Goal: Find specific page/section: Find specific page/section

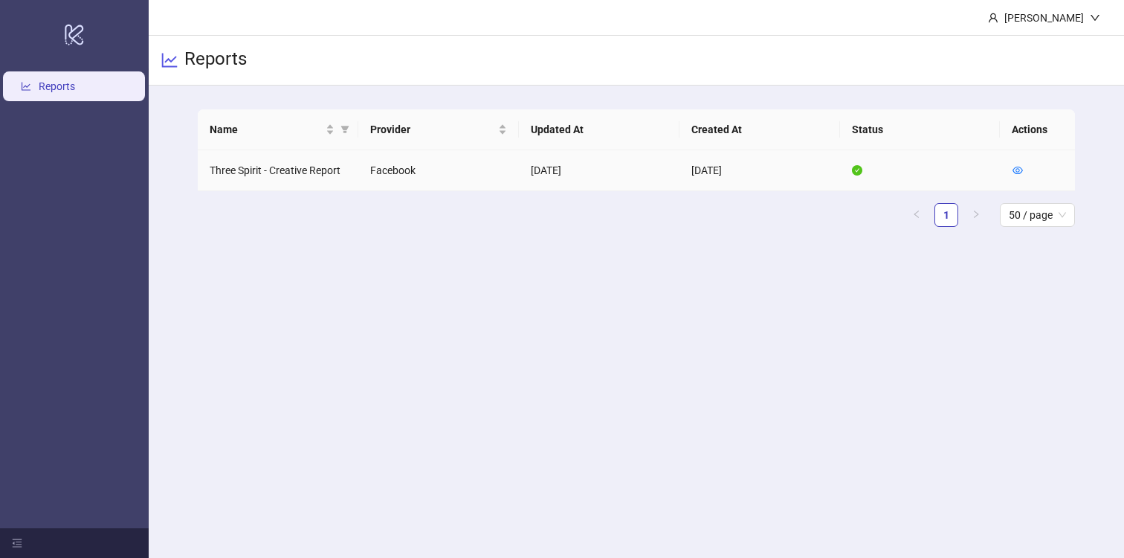
click at [546, 175] on td "[DATE]" at bounding box center [599, 170] width 161 height 41
click at [1016, 165] on icon "eye" at bounding box center [1018, 170] width 10 height 10
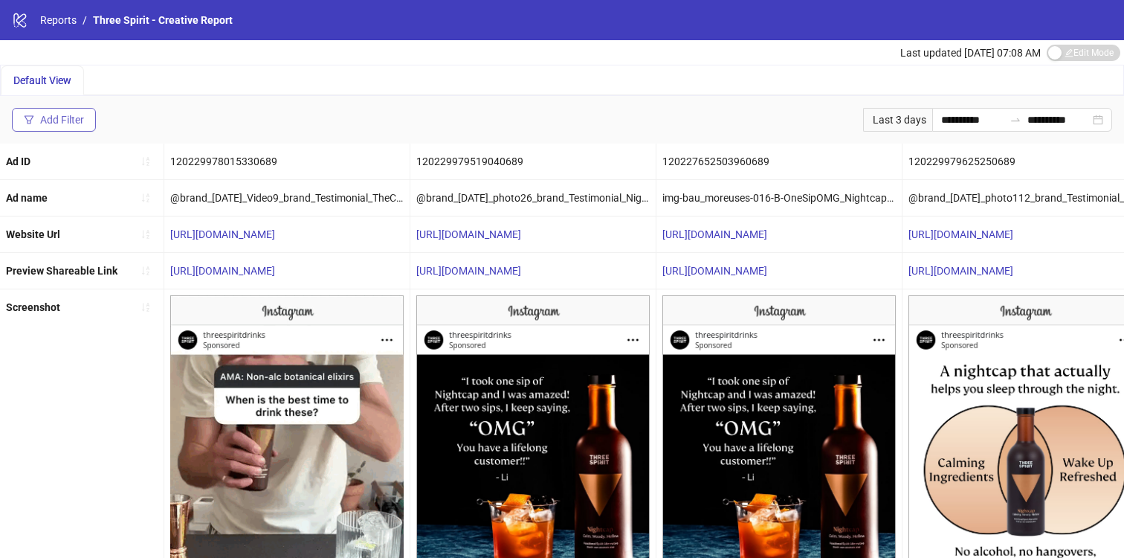
click at [62, 108] on button "Add Filter" at bounding box center [54, 120] width 84 height 24
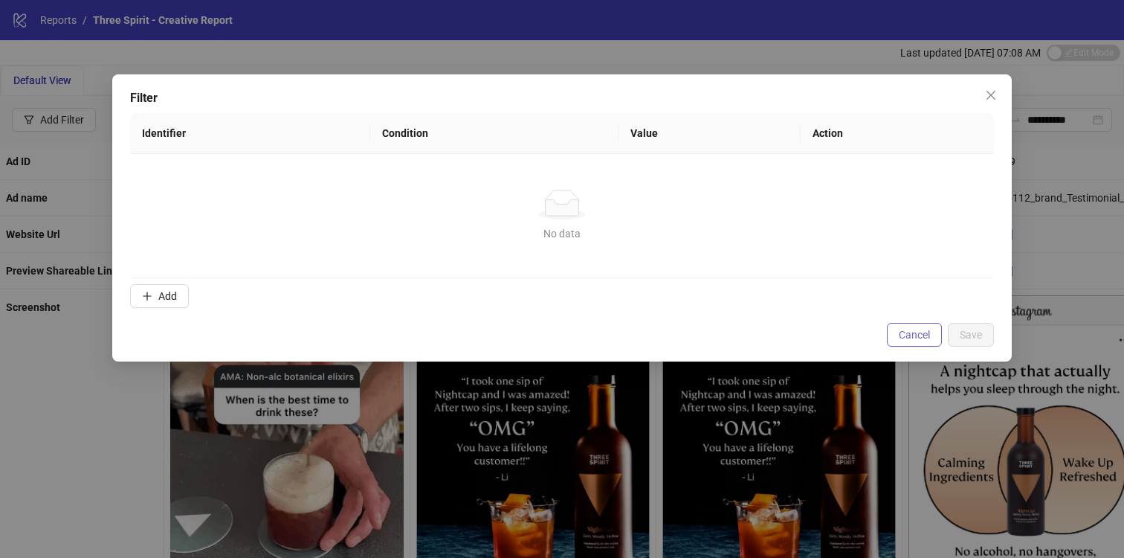
click at [914, 335] on span "Cancel" at bounding box center [914, 335] width 31 height 12
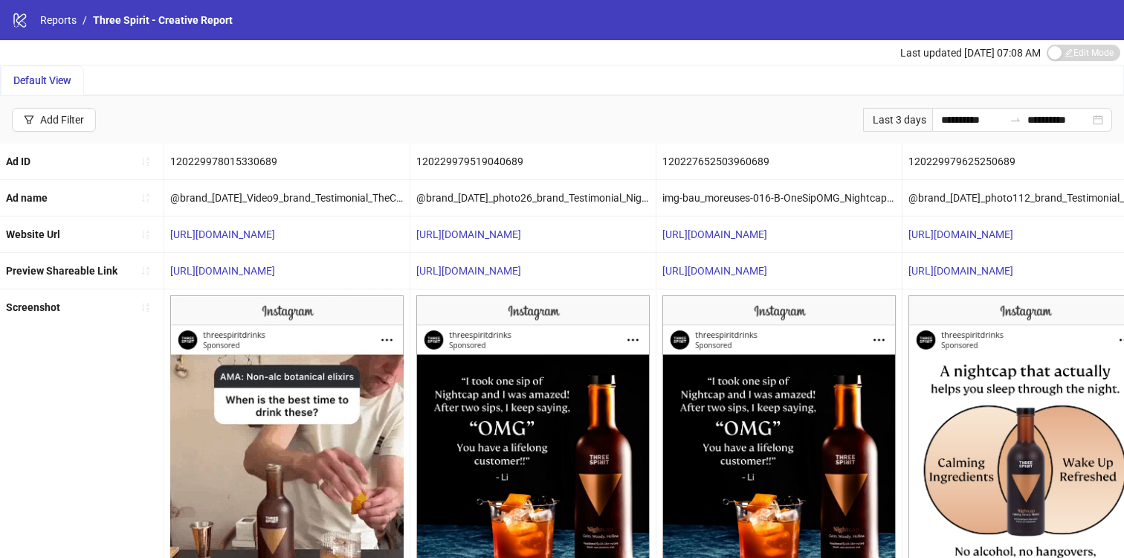
click at [67, 82] on span "Default View" at bounding box center [42, 80] width 58 height 12
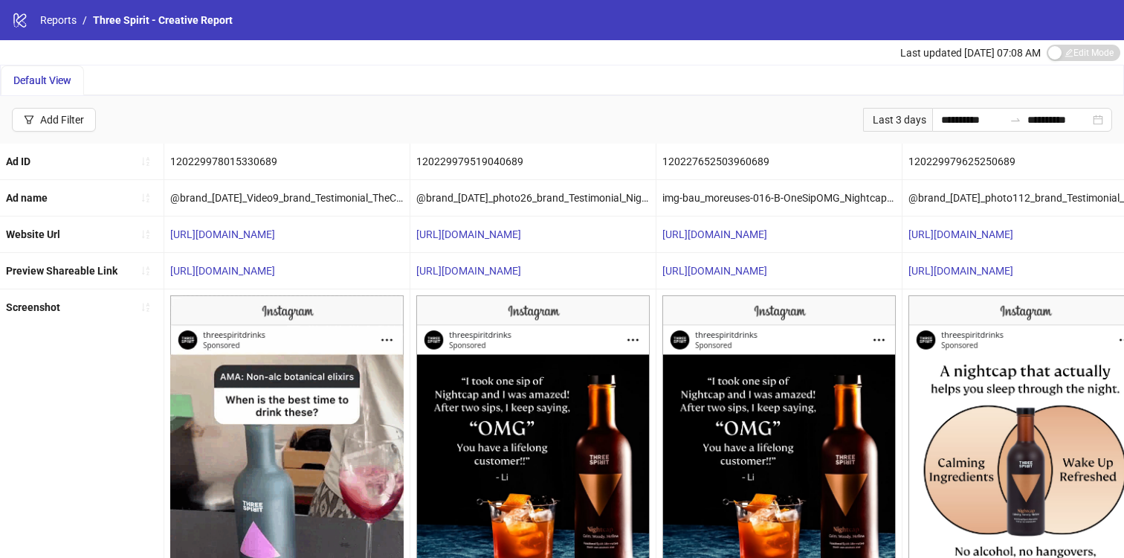
click at [57, 80] on span "Default View" at bounding box center [42, 80] width 58 height 12
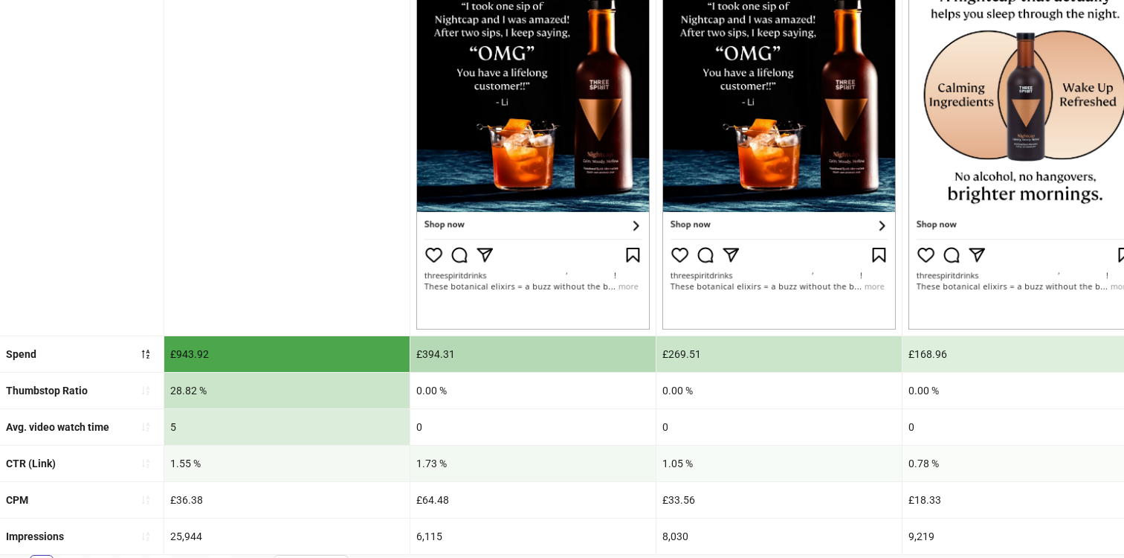
scroll to position [396, 0]
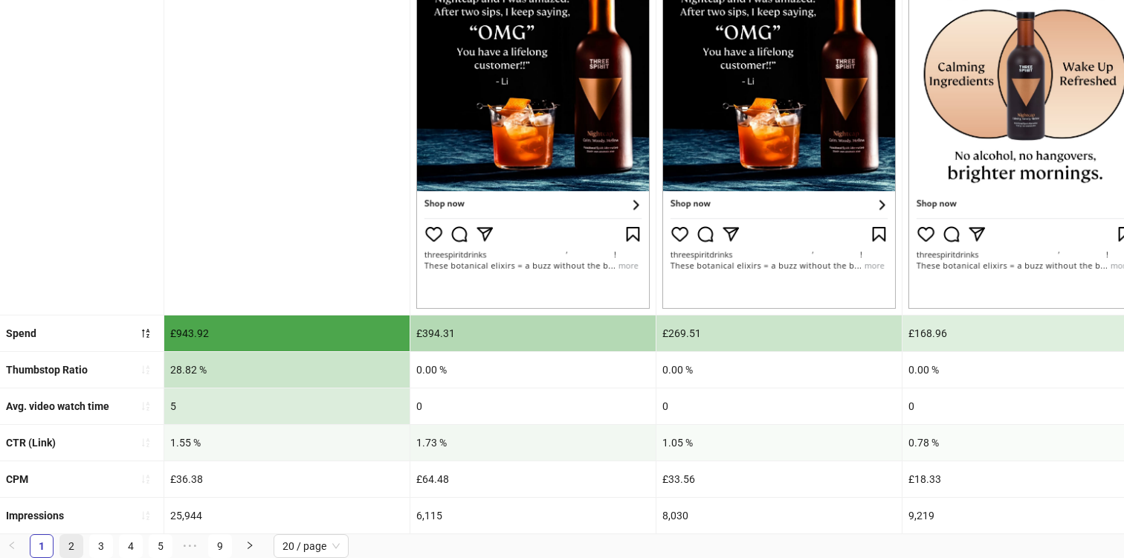
click at [74, 546] on link "2" at bounding box center [71, 546] width 22 height 22
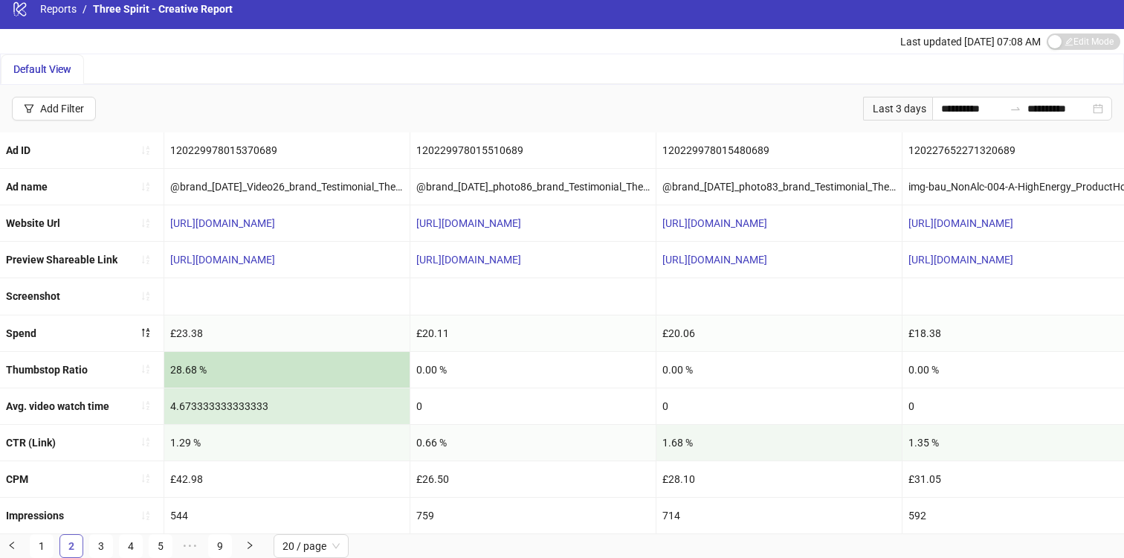
scroll to position [10, 0]
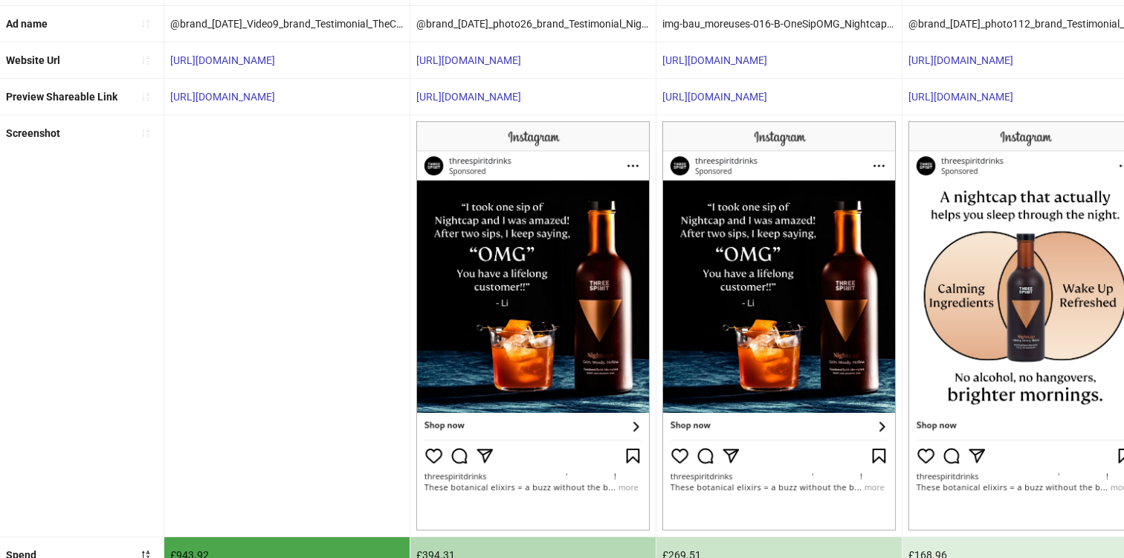
scroll to position [0, 0]
